Goal: Find specific page/section: Find specific page/section

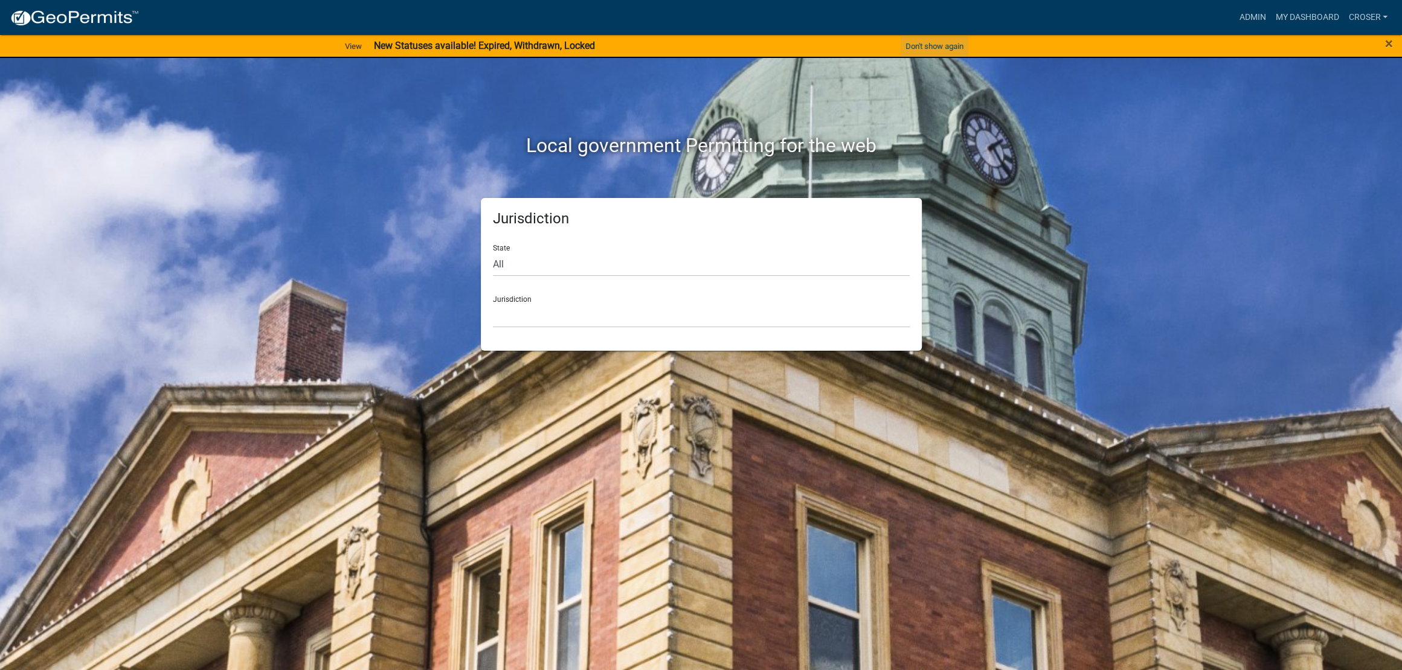
click at [924, 48] on button "Don't show again" at bounding box center [934, 46] width 68 height 20
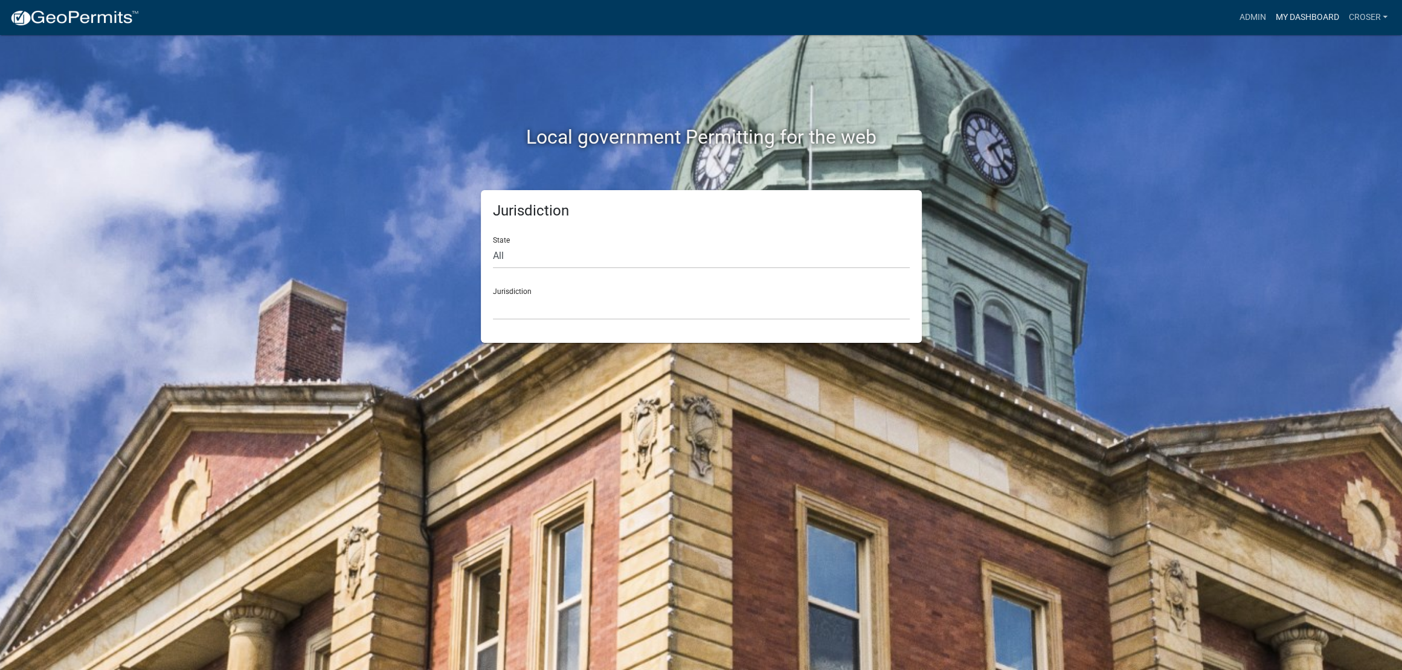
click at [1274, 22] on link "My Dashboard" at bounding box center [1306, 17] width 73 height 23
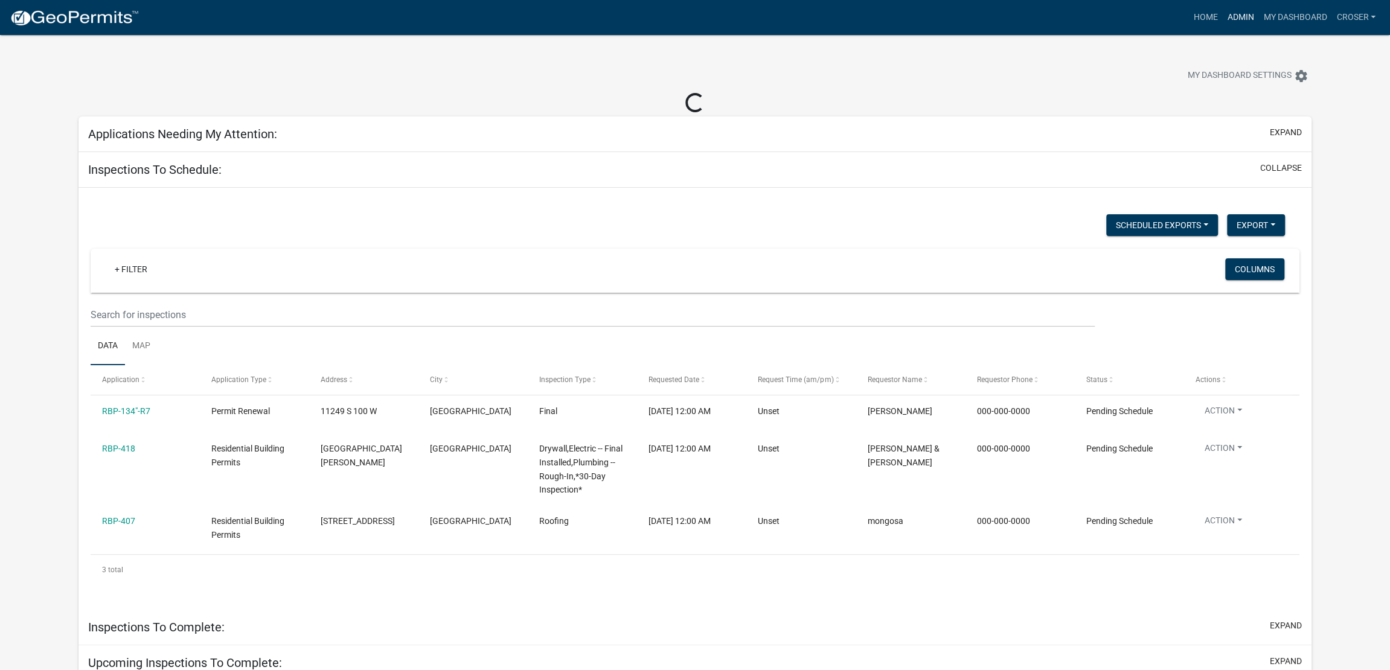
click at [1222, 14] on link "Admin" at bounding box center [1240, 17] width 36 height 23
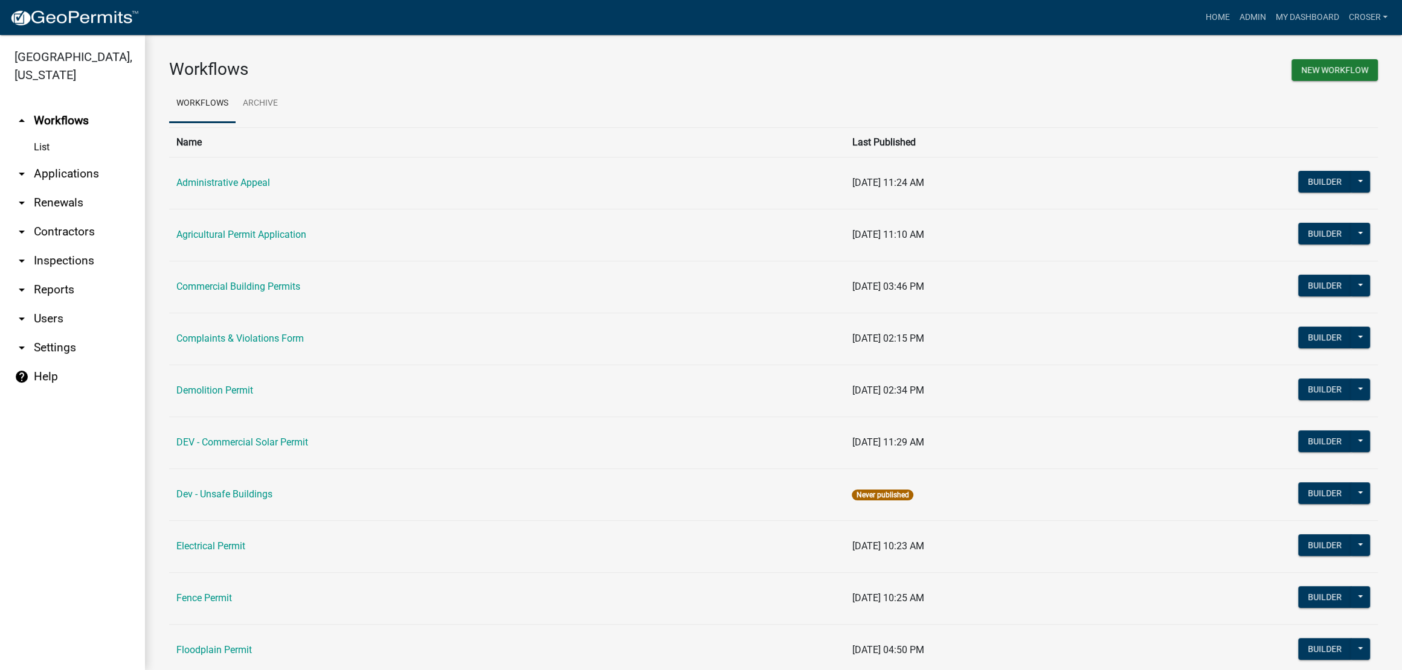
click at [100, 188] on link "arrow_drop_down Applications" at bounding box center [72, 173] width 145 height 29
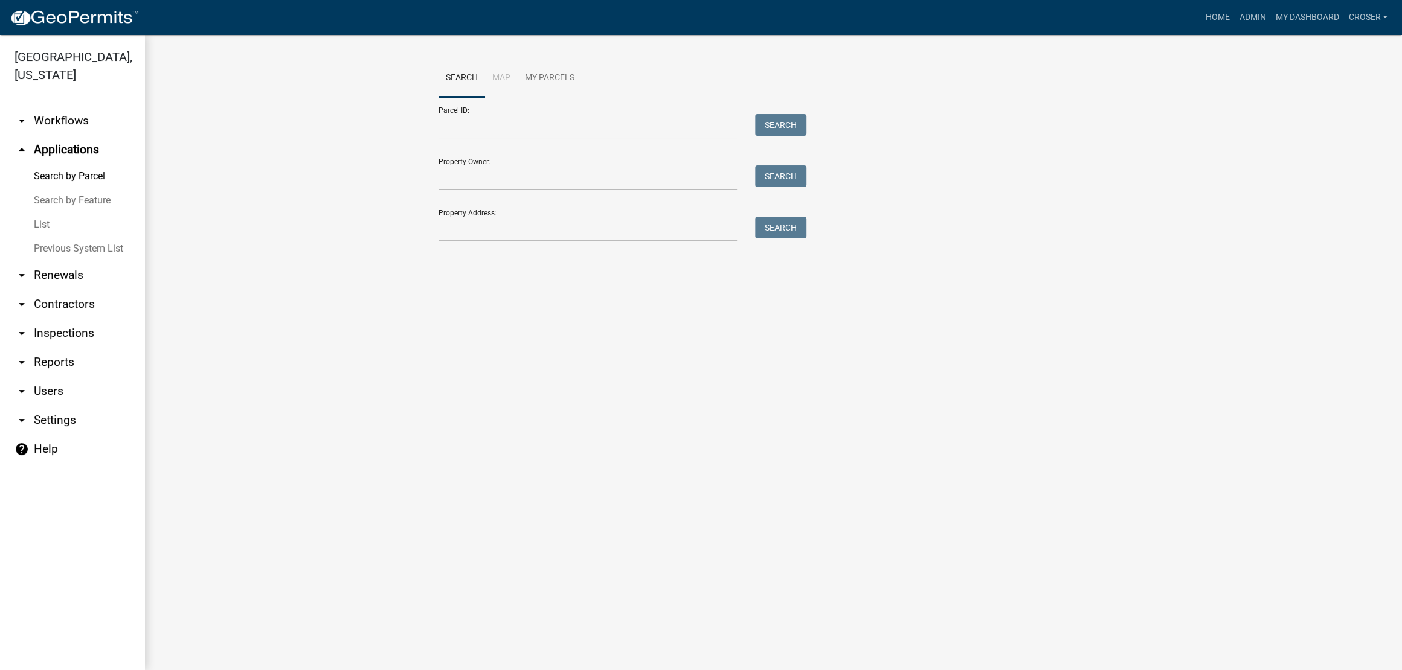
click at [54, 237] on link "List" at bounding box center [72, 225] width 145 height 24
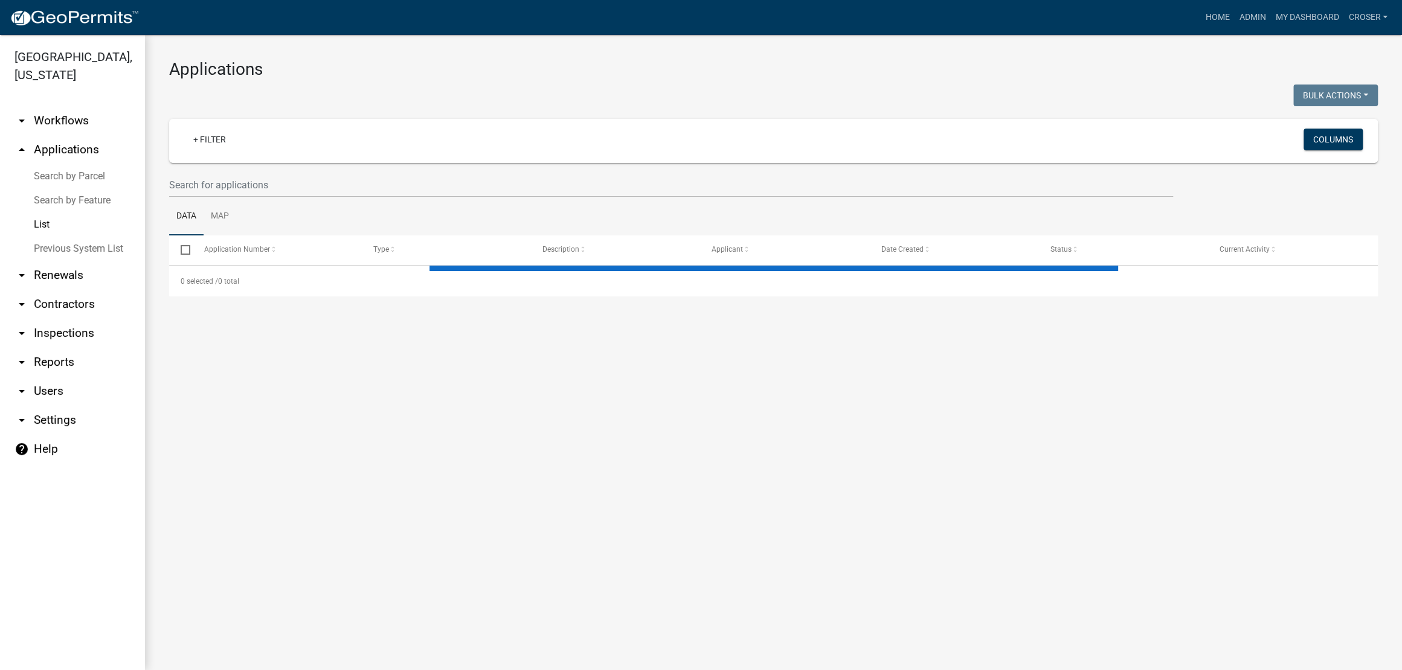
select select "3: 100"
